Goal: Find specific page/section: Locate a particular part of the current website

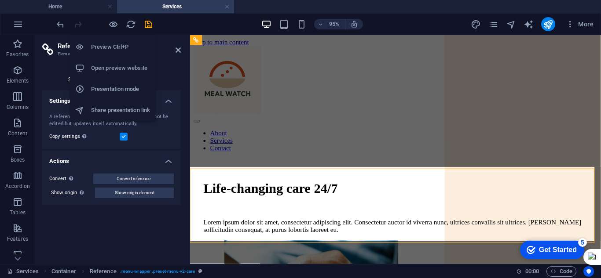
click at [110, 44] on h6 "Preview Ctrl+P" at bounding box center [120, 47] width 59 height 11
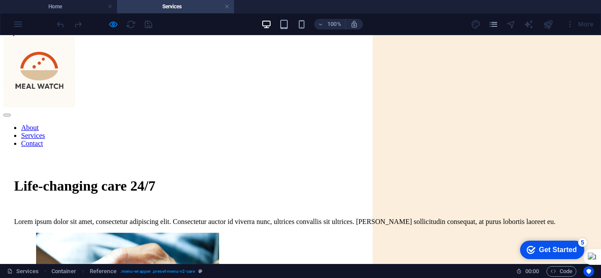
scroll to position [5, 0]
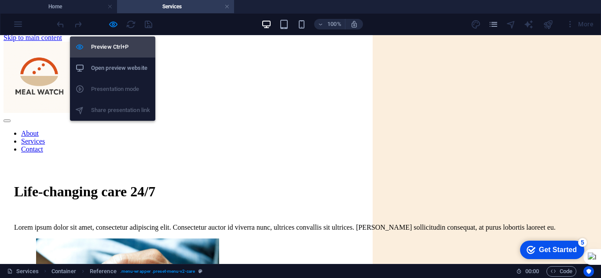
click at [102, 48] on h6 "Preview Ctrl+P" at bounding box center [120, 47] width 59 height 11
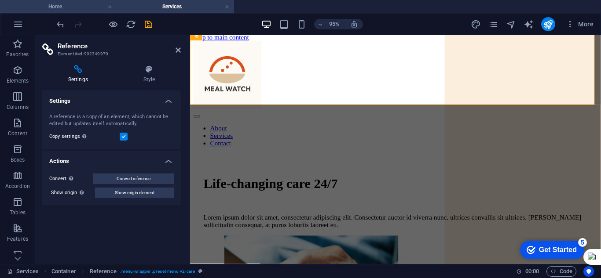
click at [57, 5] on h4 "Home" at bounding box center [58, 7] width 117 height 10
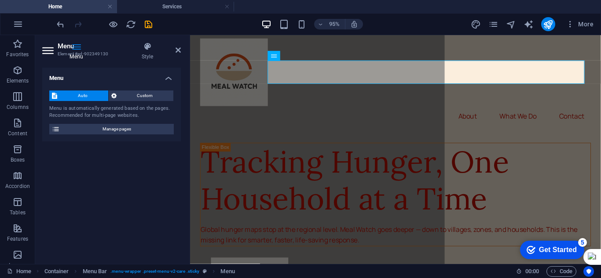
scroll to position [0, 0]
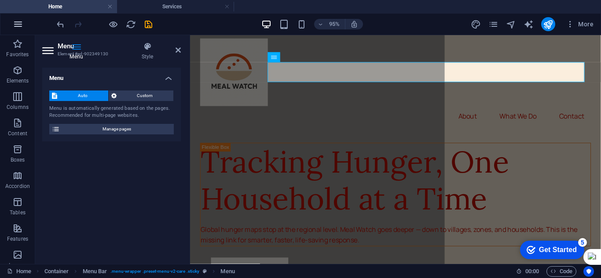
click at [21, 24] on icon "button" at bounding box center [18, 24] width 11 height 11
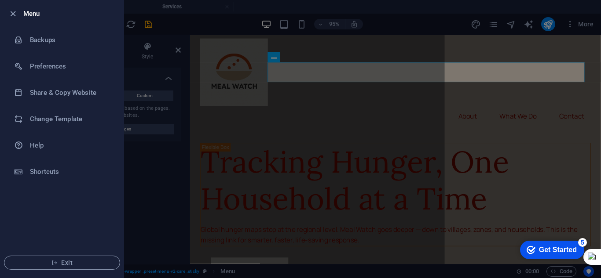
click at [135, 49] on div at bounding box center [300, 139] width 601 height 278
